Goal: Check status: Check status

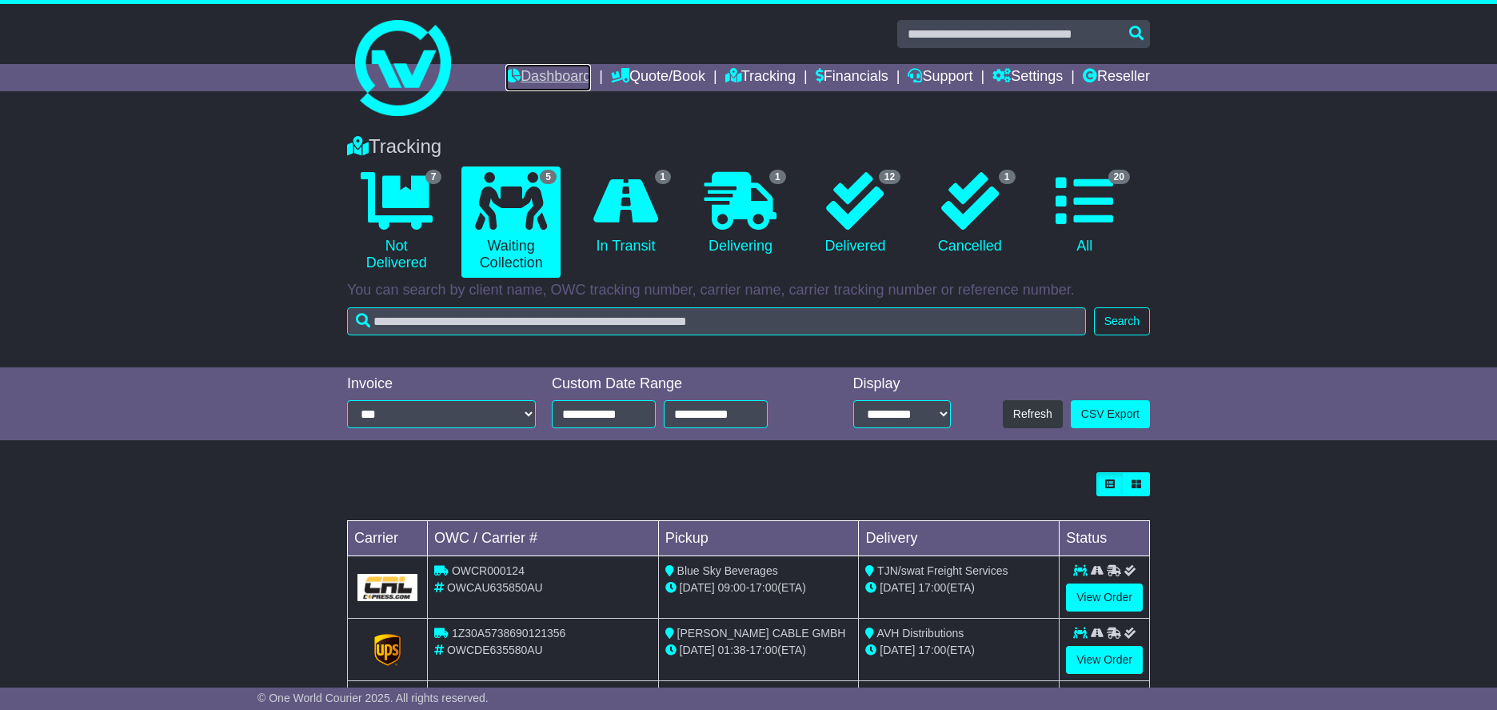
click at [528, 74] on link "Dashboard" at bounding box center [549, 77] width 86 height 27
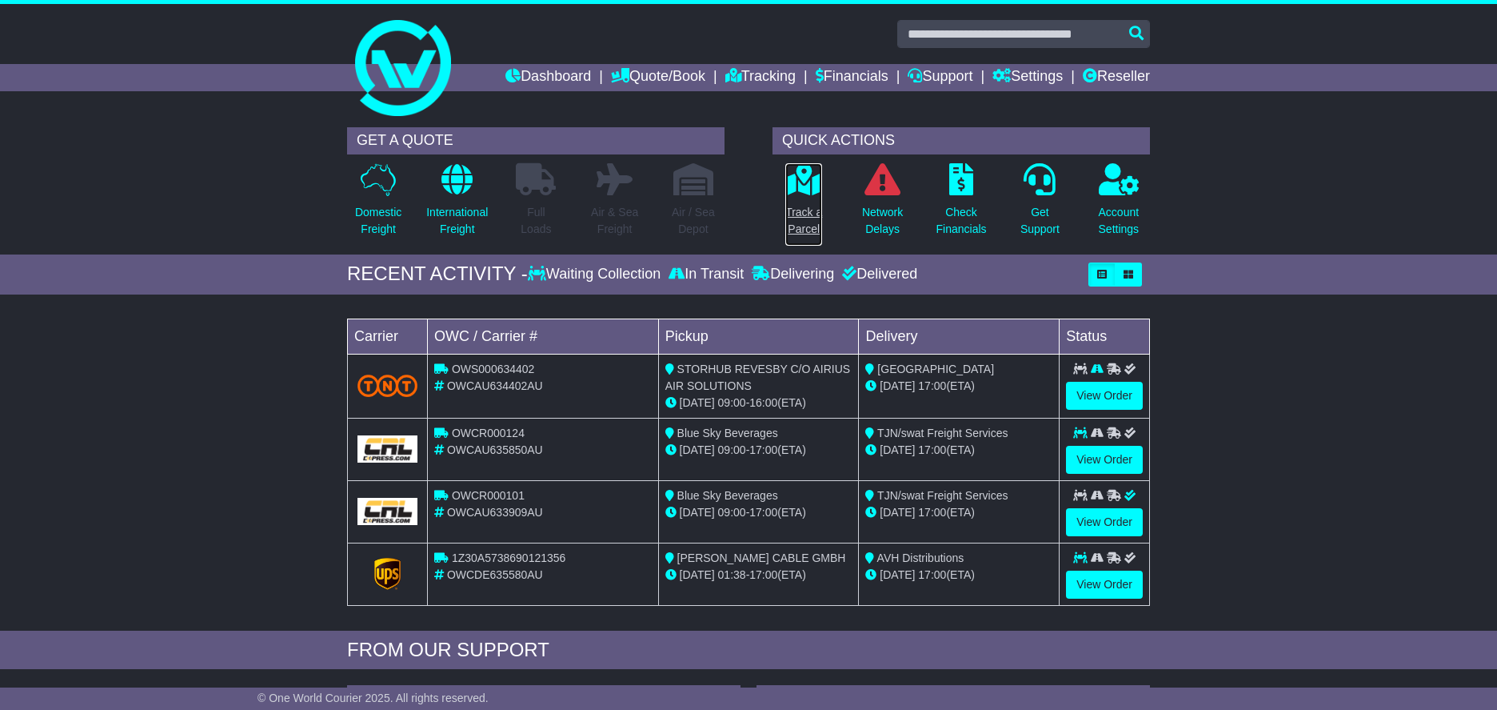
click at [816, 185] on icon at bounding box center [804, 179] width 36 height 32
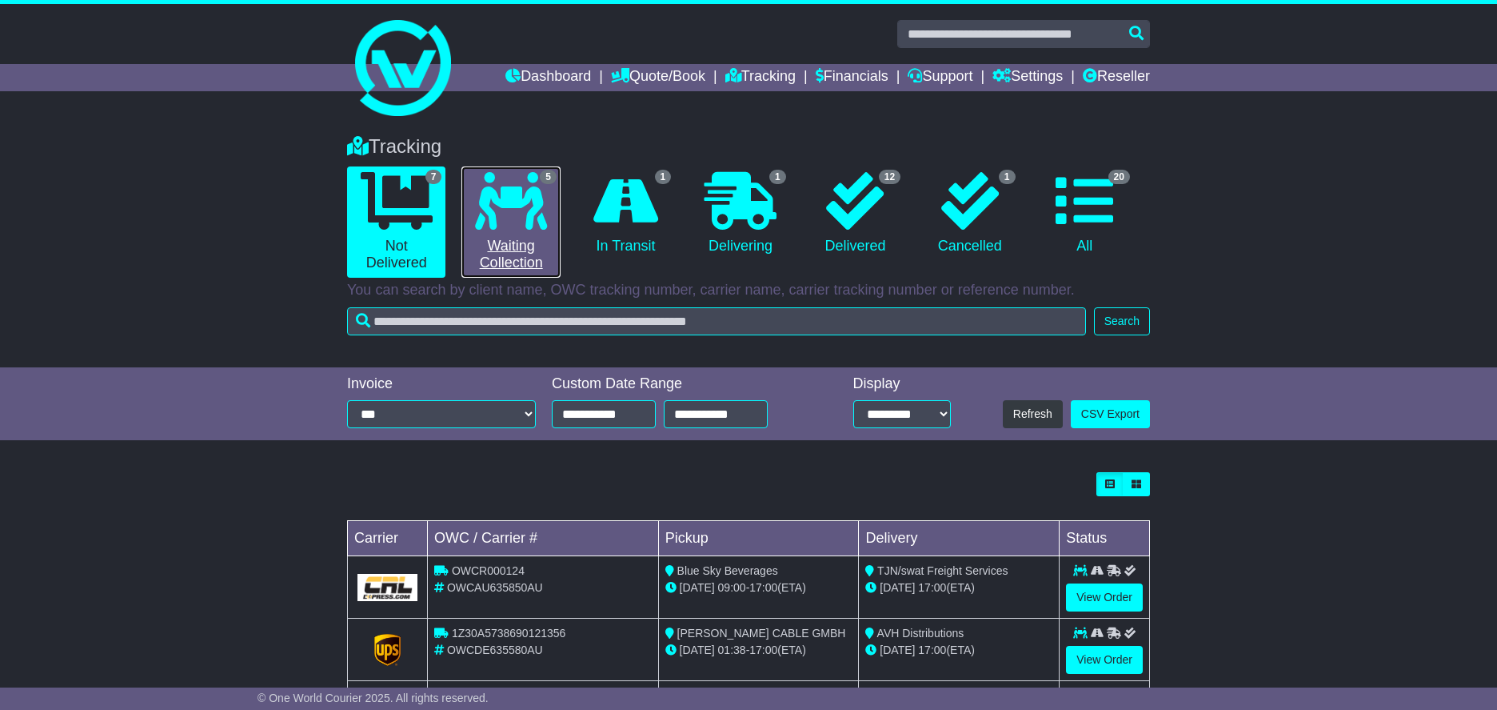
click at [554, 223] on link "5 Waiting Collection" at bounding box center [511, 221] width 98 height 111
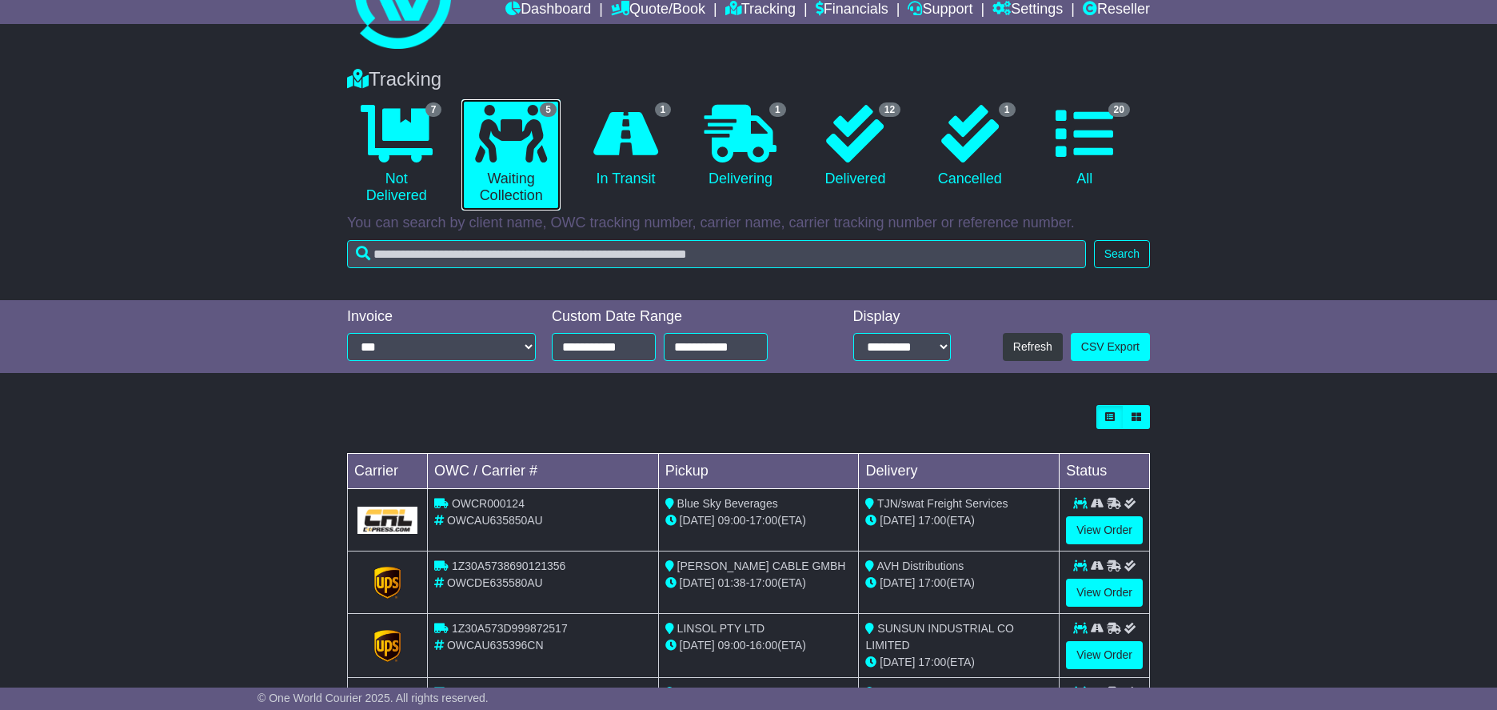
scroll to position [58, 0]
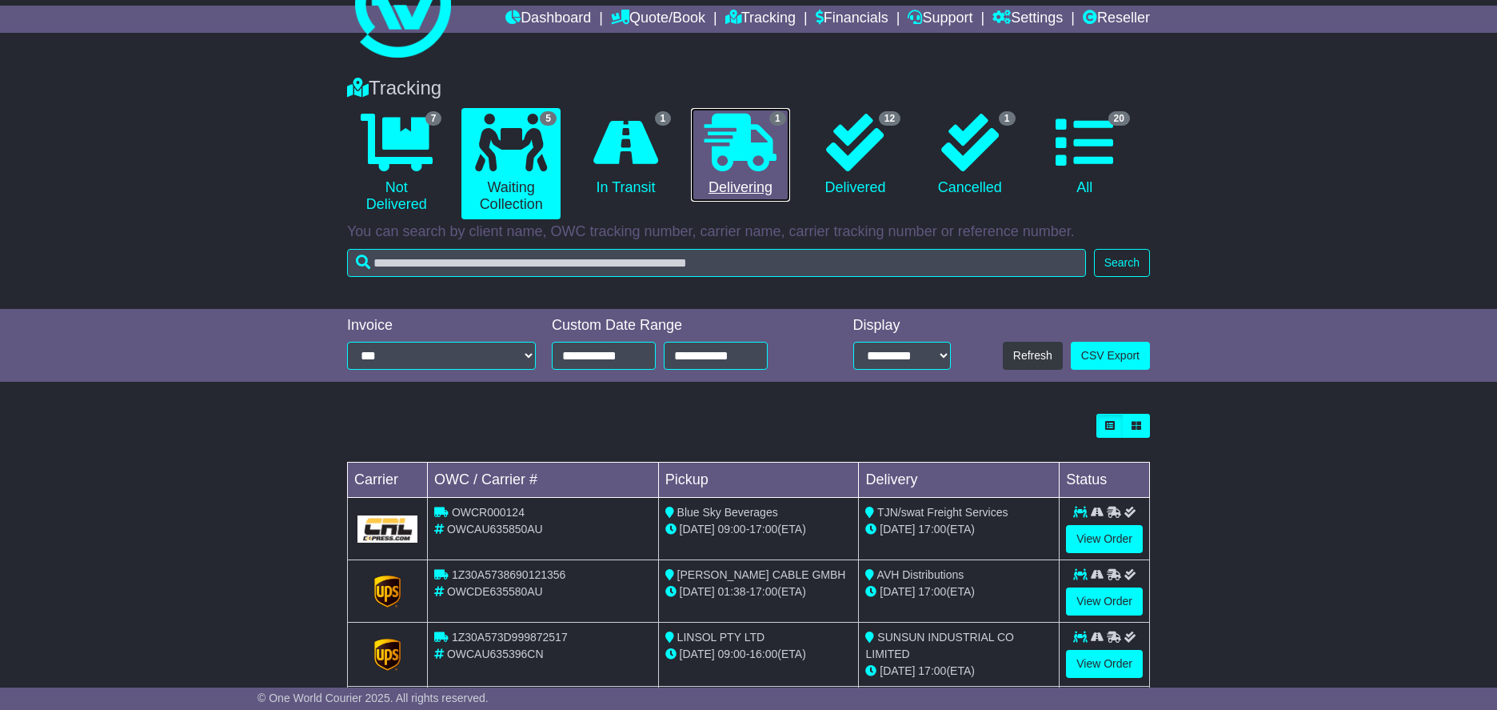
click at [742, 137] on icon at bounding box center [741, 143] width 72 height 58
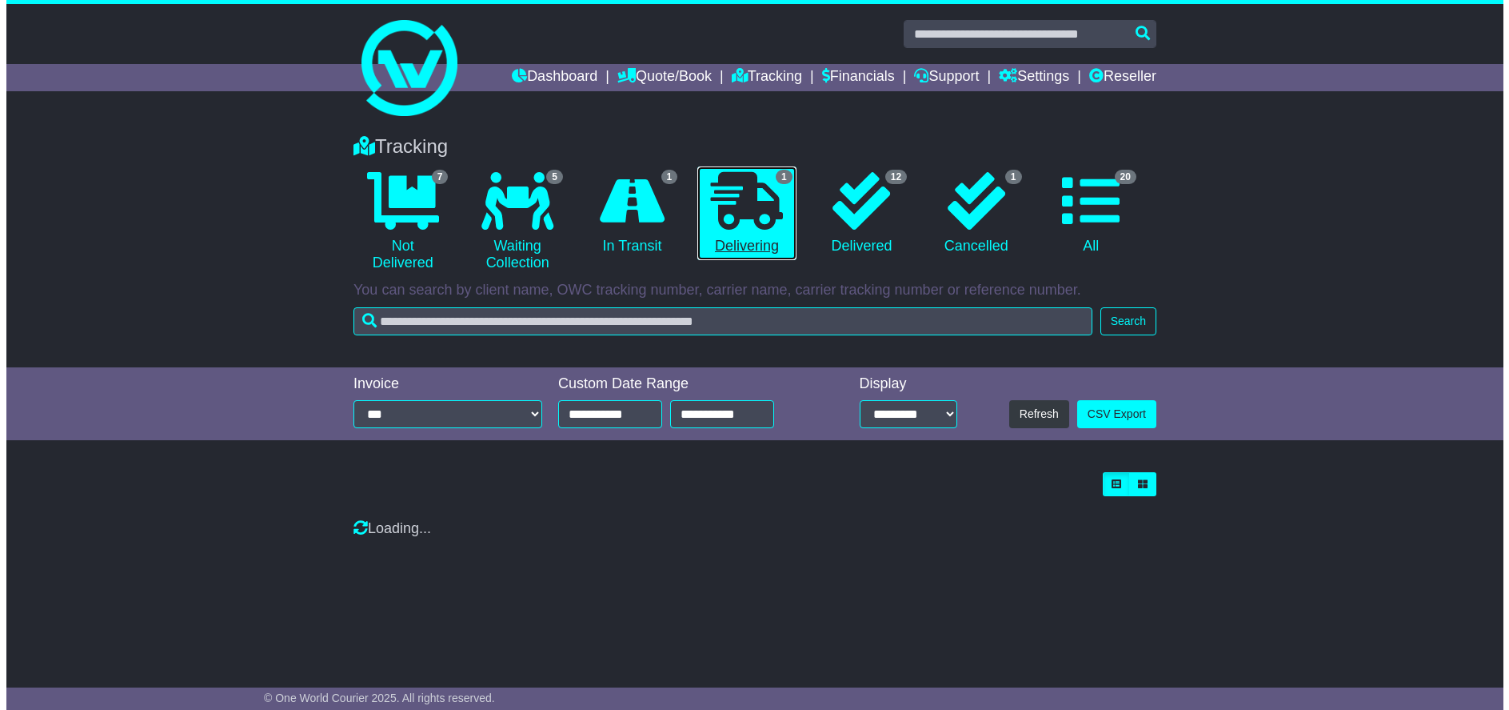
scroll to position [0, 0]
